Goal: Task Accomplishment & Management: Manage account settings

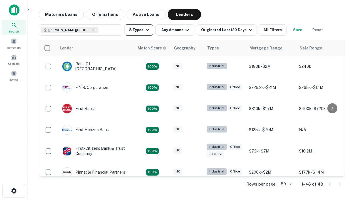
click at [139, 30] on button "8 Types" at bounding box center [138, 29] width 29 height 11
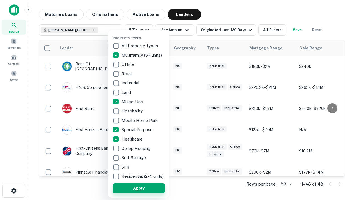
click at [139, 188] on button "Apply" at bounding box center [139, 188] width 52 height 10
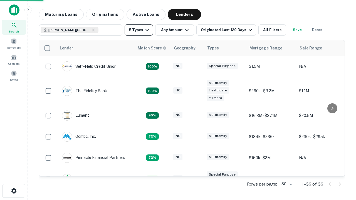
click at [139, 30] on button "5 Types" at bounding box center [138, 29] width 28 height 11
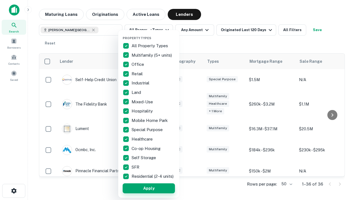
click at [149, 188] on button "Apply" at bounding box center [149, 188] width 52 height 10
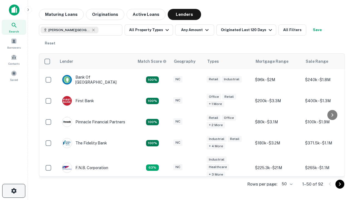
click at [14, 191] on icon "button" at bounding box center [14, 191] width 7 height 7
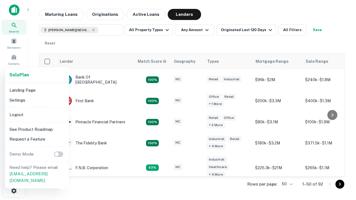
click at [37, 114] on li "Logout" at bounding box center [36, 115] width 59 height 10
